Goal: Information Seeking & Learning: Learn about a topic

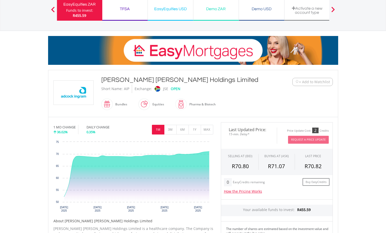
scroll to position [43, 0]
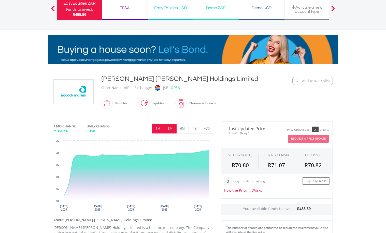
click at [170, 126] on button "3M" at bounding box center [170, 129] width 12 height 10
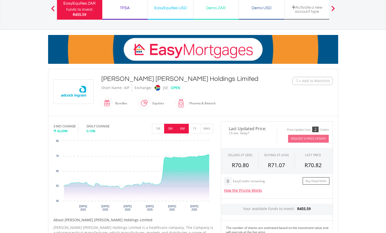
click at [185, 127] on button "6M" at bounding box center [183, 129] width 12 height 10
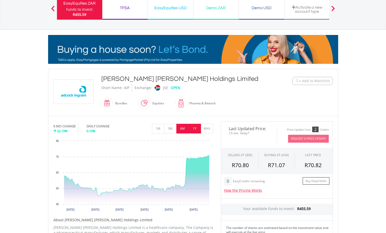
click at [197, 130] on button "1Y" at bounding box center [195, 129] width 12 height 10
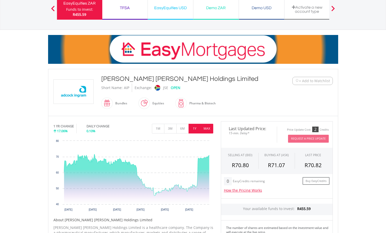
click at [208, 128] on button "MAX" at bounding box center [207, 129] width 12 height 10
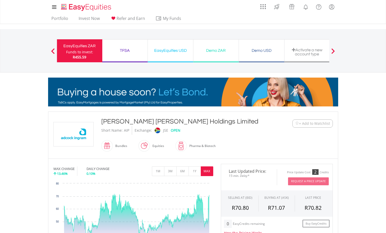
scroll to position [0, 0]
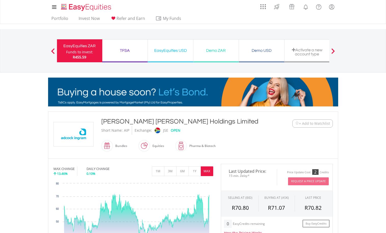
click at [123, 55] on div "TFSA Funds to invest: R455.59" at bounding box center [125, 50] width 46 height 23
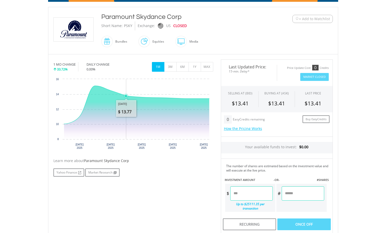
scroll to position [106, 0]
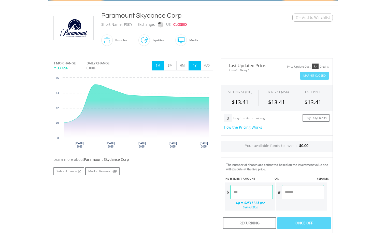
click at [196, 66] on button "1Y" at bounding box center [195, 66] width 12 height 10
click at [209, 64] on button "MAX" at bounding box center [207, 66] width 12 height 10
